Goal: Task Accomplishment & Management: Complete application form

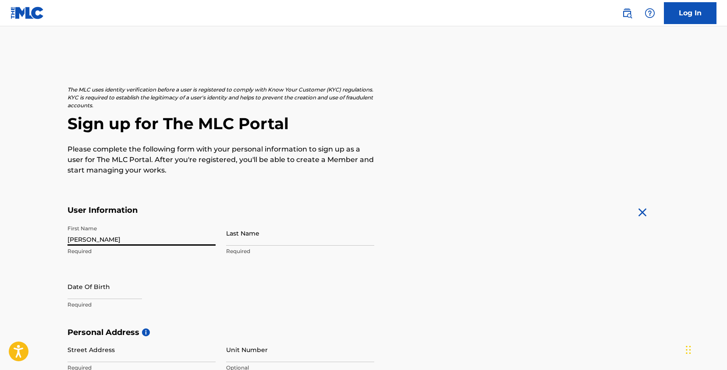
type input "[PERSON_NAME]"
select select "7"
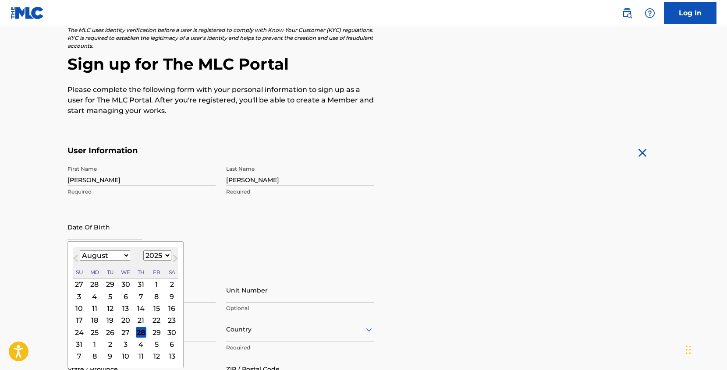
scroll to position [80, 0]
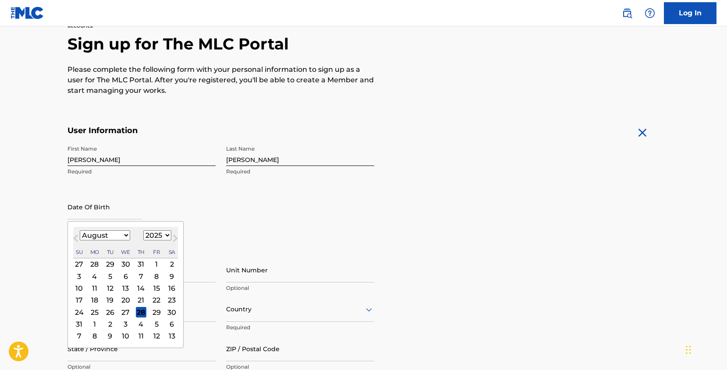
click at [160, 234] on select "1900 1901 1902 1903 1904 1905 1906 1907 1908 1909 1910 1911 1912 1913 1914 1915…" at bounding box center [157, 236] width 28 height 10
select select "1994"
click at [143, 231] on select "1900 1901 1902 1903 1904 1905 1906 1907 1908 1909 1910 1911 1912 1913 1914 1915…" at bounding box center [157, 236] width 28 height 10
click at [125, 237] on select "January February March April May June July August September October November De…" at bounding box center [105, 236] width 50 height 10
select select "8"
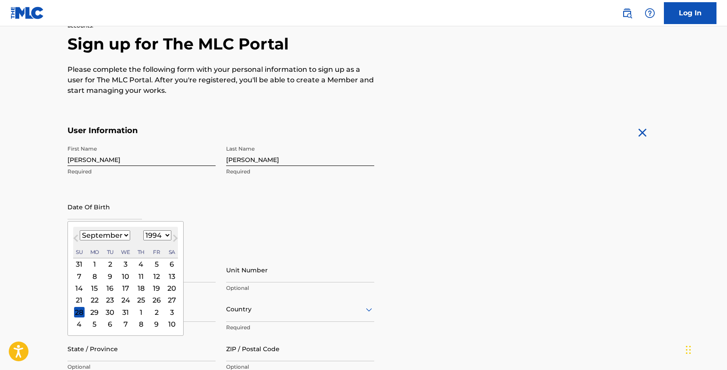
click at [80, 231] on select "January February March April May June July August September October November De…" at bounding box center [105, 236] width 50 height 10
click at [82, 324] on div "2" at bounding box center [79, 324] width 11 height 11
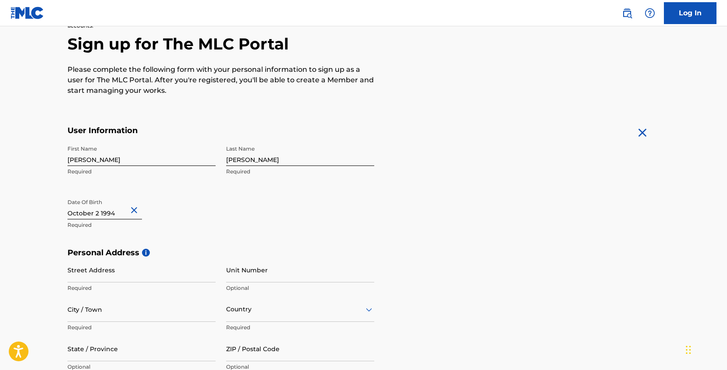
click at [129, 211] on button "Close" at bounding box center [135, 210] width 13 height 27
click at [125, 212] on input "text" at bounding box center [104, 207] width 74 height 25
select select "7"
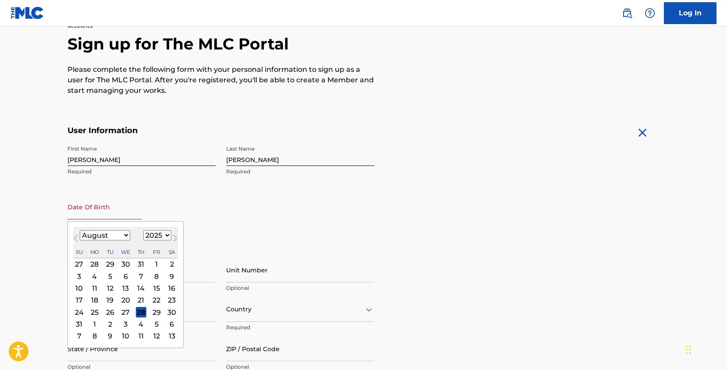
click at [147, 234] on select "1900 1901 1902 1903 1904 1905 1906 1907 1908 1909 1910 1911 1912 1913 1914 1915…" at bounding box center [157, 236] width 28 height 10
select select "1994"
click at [143, 231] on select "1900 1901 1902 1903 1904 1905 1906 1907 1908 1909 1910 1911 1912 1913 1914 1915…" at bounding box center [157, 236] width 28 height 10
click at [126, 236] on select "January February March April May June July August September October November De…" at bounding box center [105, 236] width 50 height 10
select select "8"
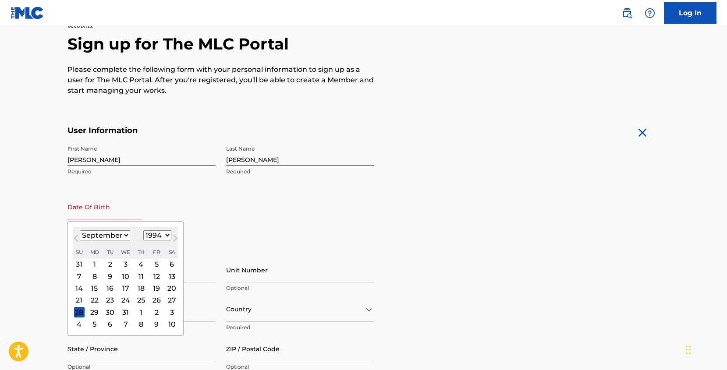
click at [80, 231] on select "January February March April May June July August September October November De…" at bounding box center [105, 236] width 50 height 10
click at [158, 266] on div "2" at bounding box center [156, 264] width 11 height 11
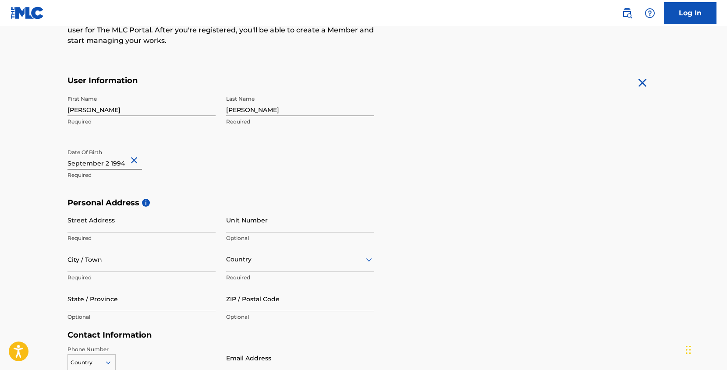
scroll to position [131, 0]
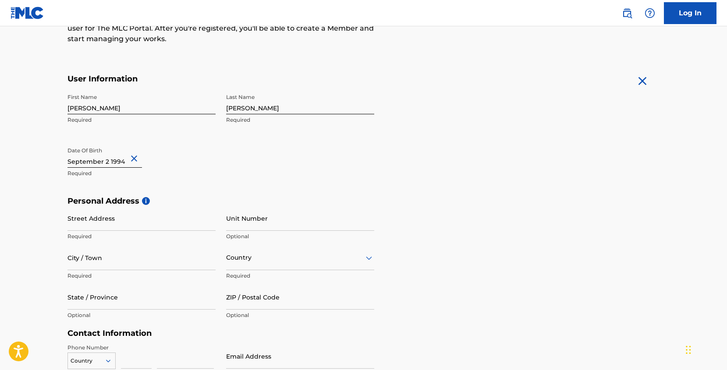
click at [135, 225] on input "Street Address" at bounding box center [141, 218] width 148 height 25
type input "[STREET_ADDRESS]"
type input "Teneriffe"
type input "[GEOGRAPHIC_DATA]"
type input "QLD"
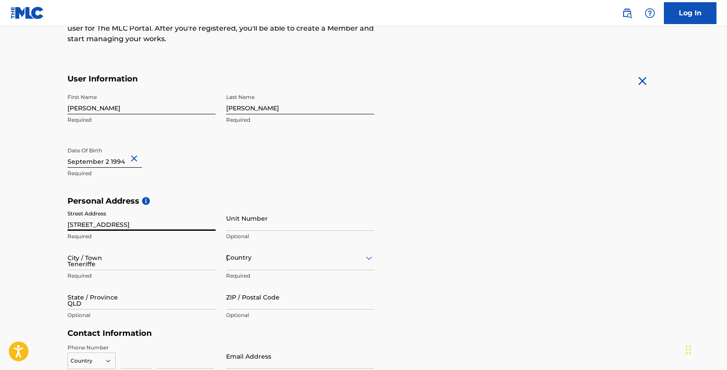
type input "4005"
click at [427, 274] on div "Personal Address i Street Address [STREET_ADDRESS] Required Unit Number Optiona…" at bounding box center [363, 262] width 592 height 133
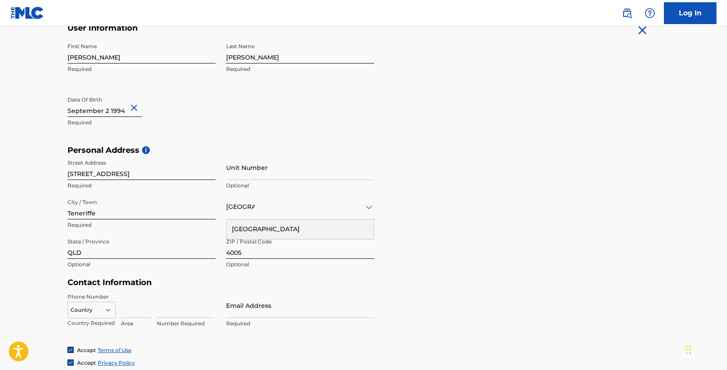
scroll to position [187, 0]
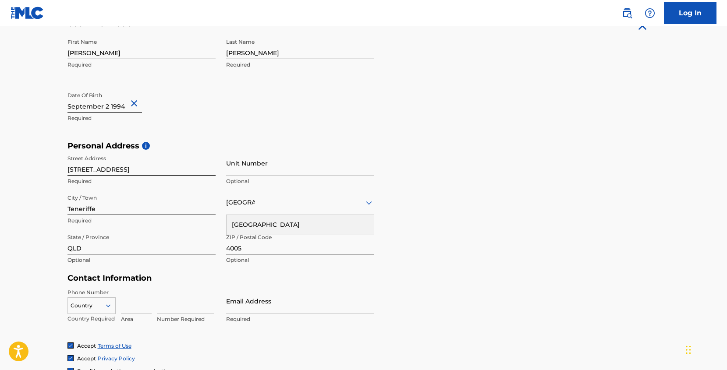
click at [262, 228] on div "[GEOGRAPHIC_DATA]" at bounding box center [300, 225] width 147 height 20
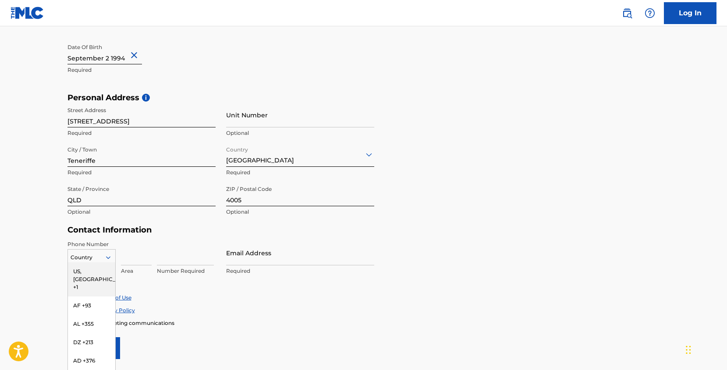
scroll to position [259, 0]
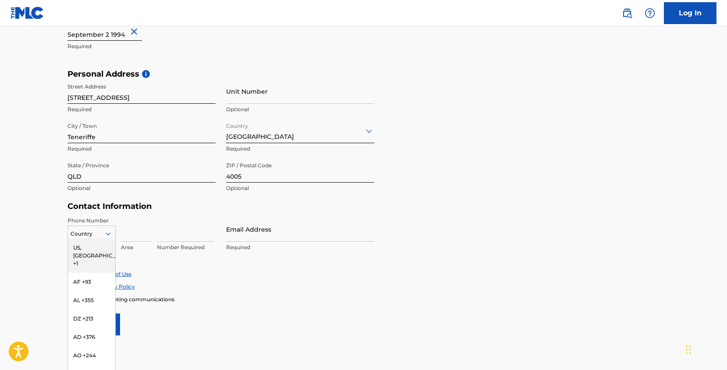
click at [110, 239] on div "US, [GEOGRAPHIC_DATA] +1, 1 of 216. 216 results available. Use Up and Down to c…" at bounding box center [91, 232] width 48 height 13
click at [91, 319] on div "AU +61" at bounding box center [91, 328] width 47 height 18
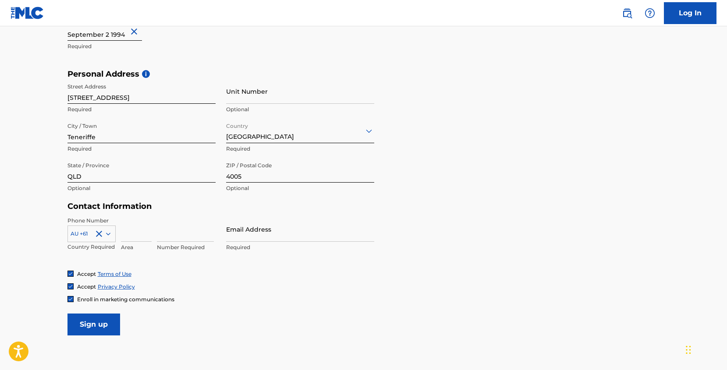
click at [135, 240] on input at bounding box center [136, 229] width 31 height 25
type input "04"
type input "4"
type input "34197885"
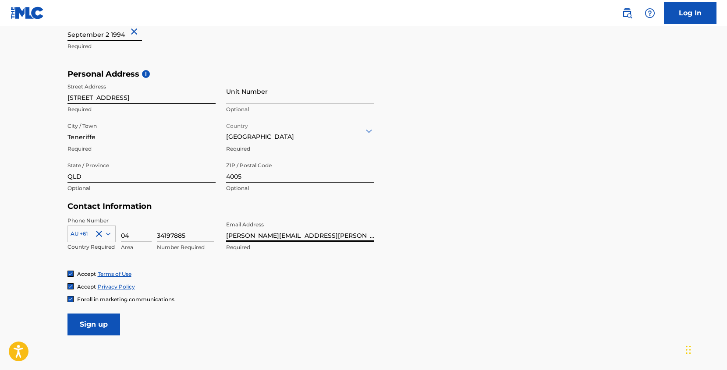
type input "[PERSON_NAME][EMAIL_ADDRESS][PERSON_NAME][PERSON_NAME][DOMAIN_NAME]"
click at [223, 270] on div "Accept Terms of Use" at bounding box center [363, 273] width 592 height 7
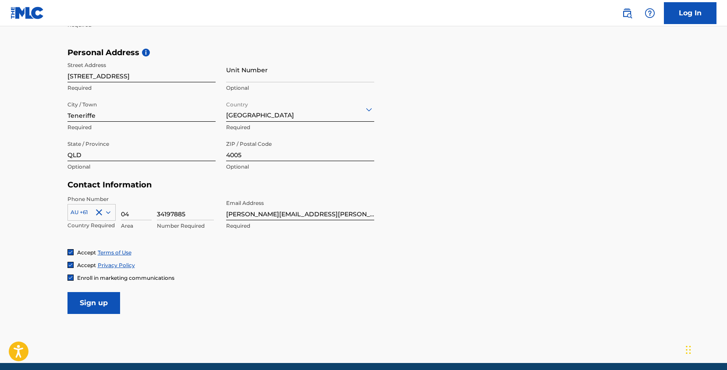
scroll to position [286, 0]
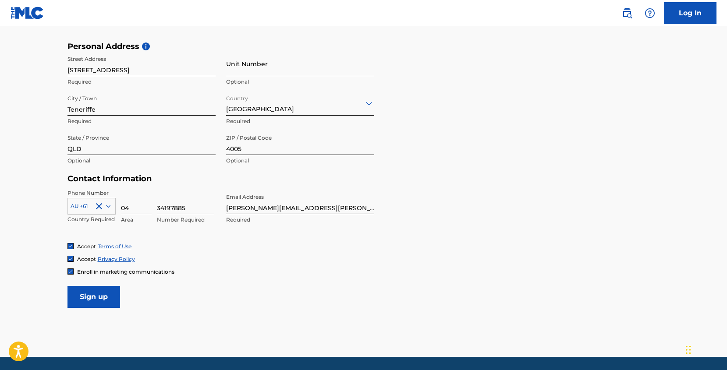
click at [72, 270] on img at bounding box center [70, 271] width 5 height 5
click at [92, 296] on input "Sign up" at bounding box center [93, 297] width 53 height 22
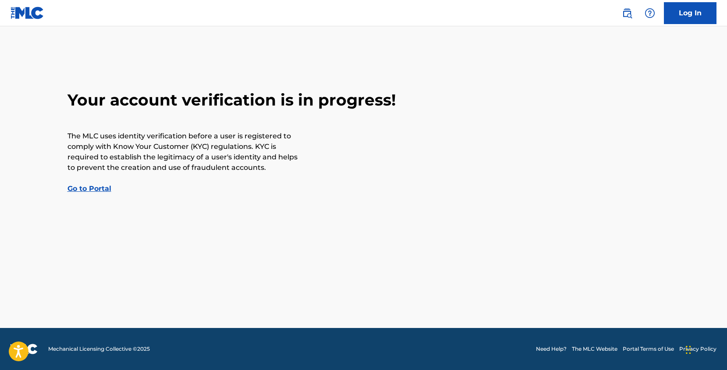
click at [94, 190] on link "Go to Portal" at bounding box center [89, 188] width 44 height 8
